Goal: Task Accomplishment & Management: Manage account settings

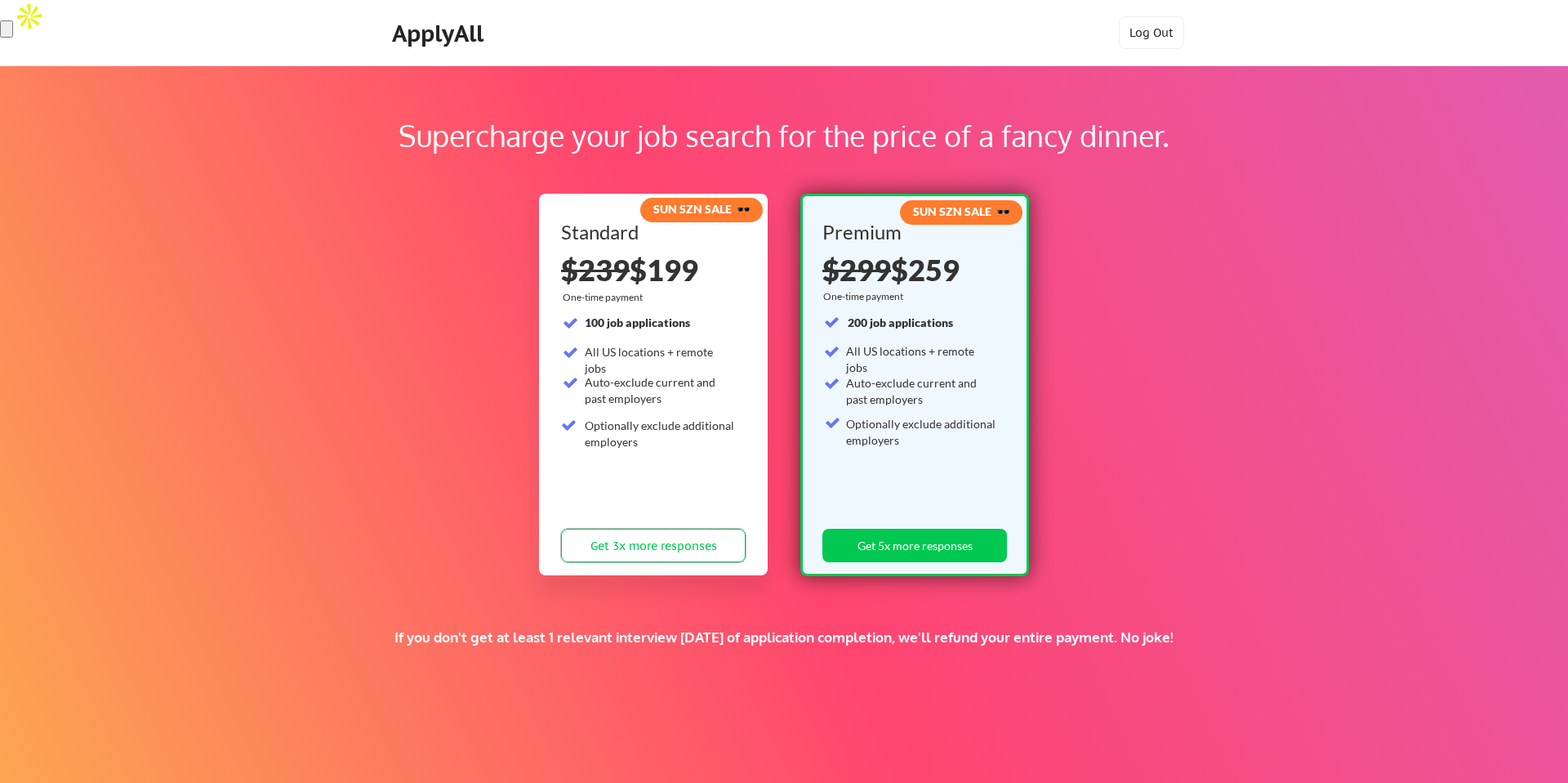
drag, startPoint x: 602, startPoint y: 549, endPoint x: 640, endPoint y: 501, distance: 61.2
click at [640, 501] on div "Standard $239 $199 One-time payment 100 job applications All US locations + rem…" at bounding box center [653, 396] width 185 height 347
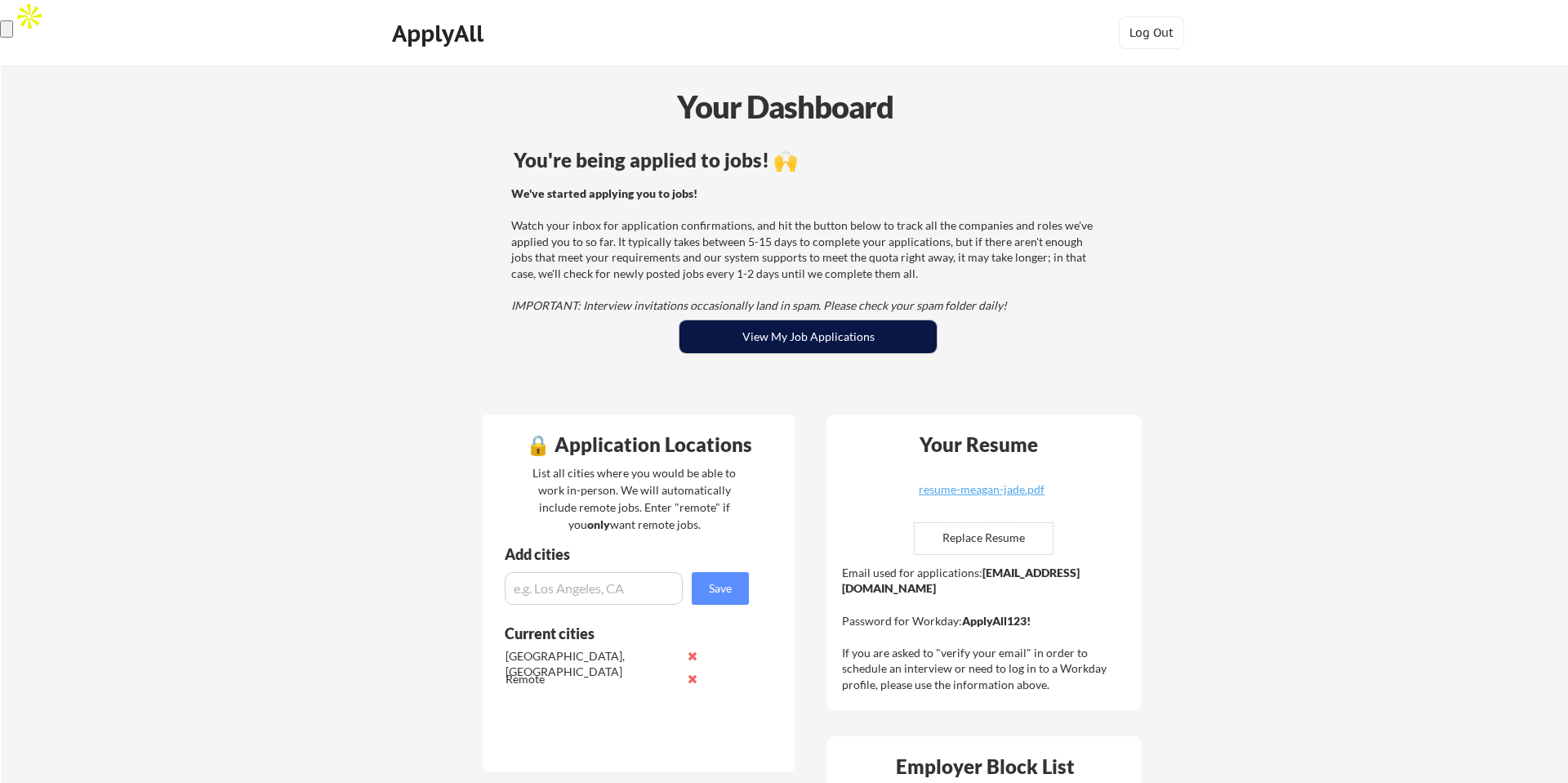
drag, startPoint x: 736, startPoint y: 342, endPoint x: 733, endPoint y: 325, distance: 17.3
click at [736, 342] on button "View My Job Applications" at bounding box center [808, 337] width 257 height 33
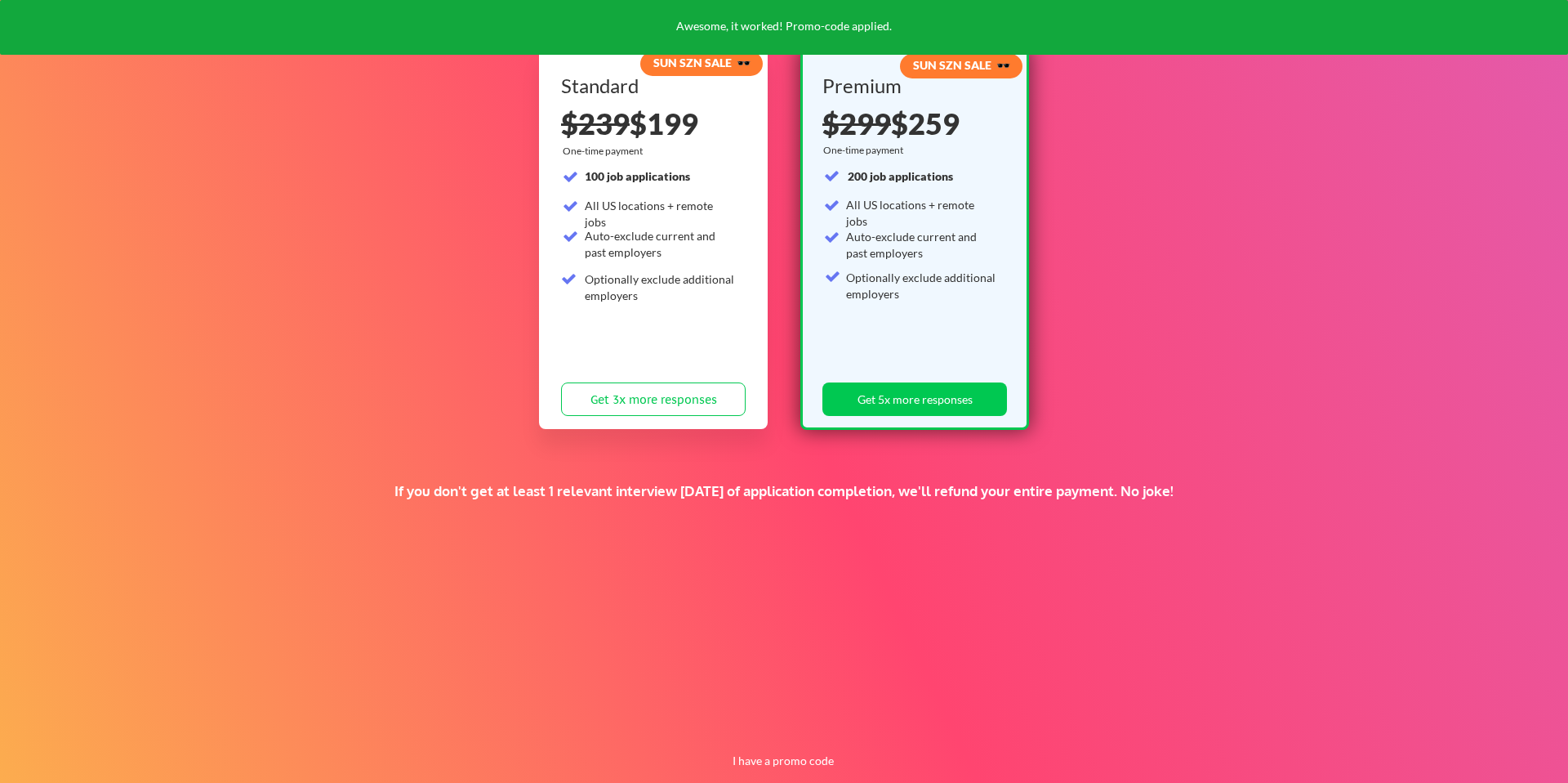
scroll to position [147, 0]
